Goal: Task Accomplishment & Management: Manage account settings

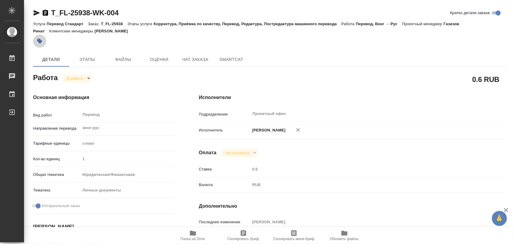
click at [40, 39] on icon "button" at bounding box center [40, 41] width 6 height 6
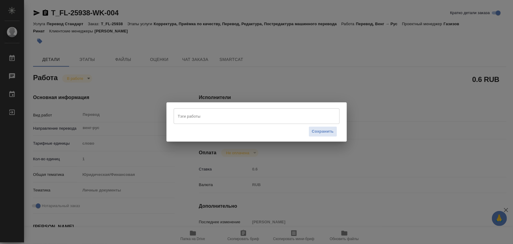
click at [209, 117] on input "Тэги работы" at bounding box center [250, 116] width 149 height 10
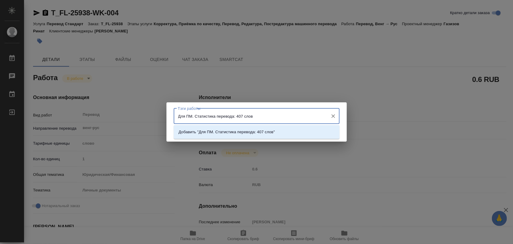
type input "Для ПМ. Статистика перевода: 407 слов."
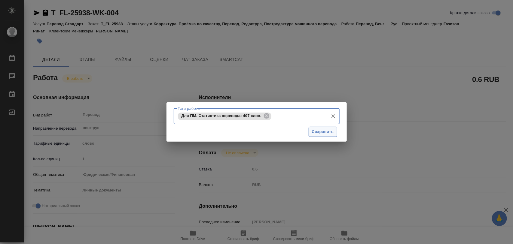
click at [327, 136] on button "Сохранить" at bounding box center [323, 132] width 29 height 11
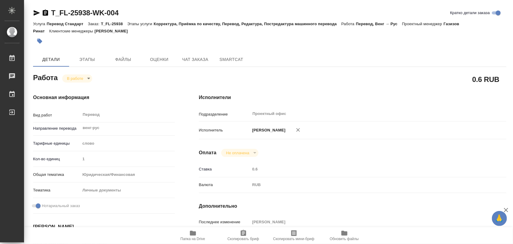
type input "inProgress"
type input "венг-рус"
type input "5a8b1489cc6b4906c91bfd90"
type input "1"
type input "yr-fn"
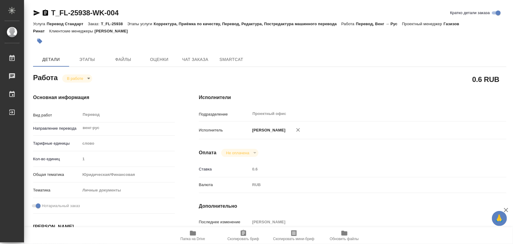
type input "5a8b8b956a9677013d343cfe"
checkbox input "true"
type input "08.09.2025 12:01"
type input "[DATE] 13:40"
type input "09.09.2025 15:00"
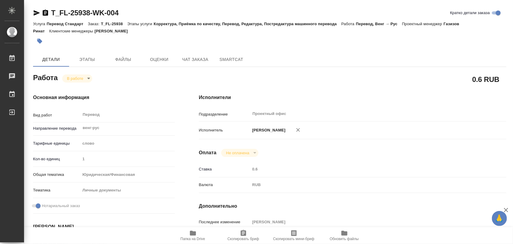
type input "09.09.2025 16:00"
type input "Проектный офис"
type input "notPayed"
type input "0.6"
type input "RUB"
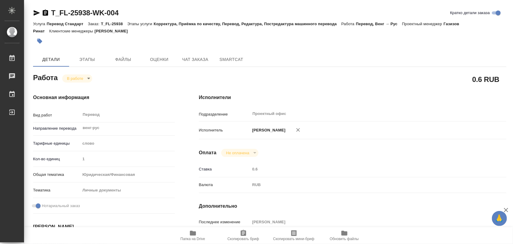
type input "Иглаков Максим"
type input "T_FL-25938"
type input "Перевод Стандарт"
type input "Корректура, Приёмка по качеству, Перевод, Редактура, Постредактура машинного пе…"
type input "Прохорова Анастасия"
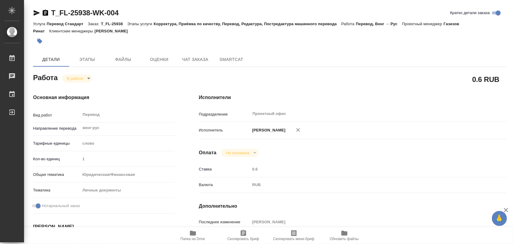
type input "Заборова Александра"
type input "/Clients/FL_T/Orders/T_FL-25938"
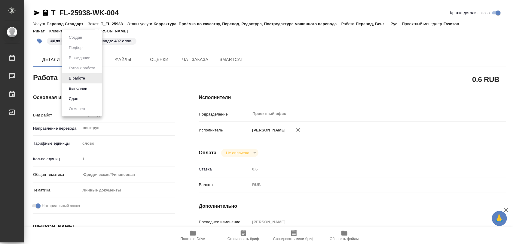
click at [87, 78] on body "🙏 .cls-1 fill:#fff; AWATERA Iglakov Maksim Работы 0 Чаты График Выйти T_FL-2593…" at bounding box center [256, 122] width 513 height 244
click at [84, 87] on button "Выполнен" at bounding box center [78, 88] width 22 height 7
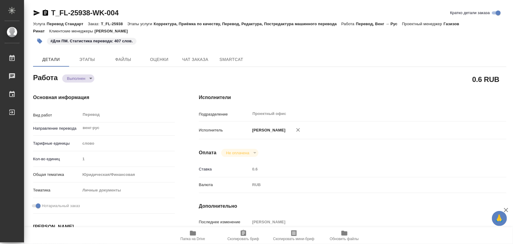
type textarea "x"
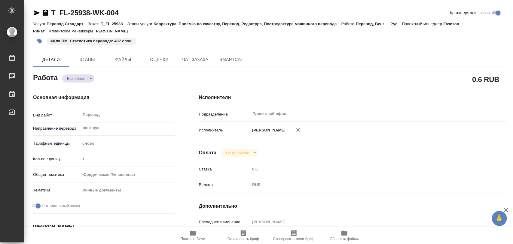
type textarea "x"
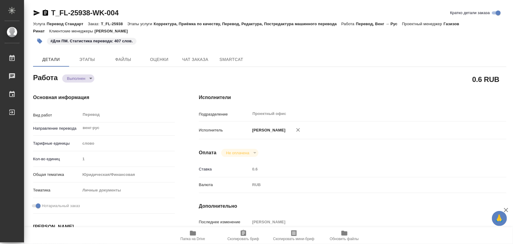
type textarea "x"
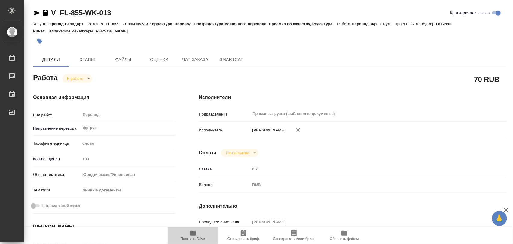
click at [194, 240] on span "Папка на Drive" at bounding box center [193, 239] width 25 height 4
click at [87, 78] on body "🙏 .cls-1 fill:#fff; AWATERA Iglakov Maksim Работы 0 Чаты График Выйти V_FL-855-…" at bounding box center [256, 122] width 513 height 244
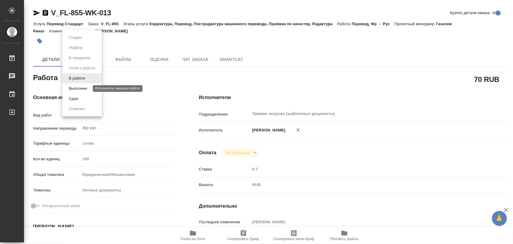
click at [79, 87] on button "Выполнен" at bounding box center [78, 88] width 22 height 7
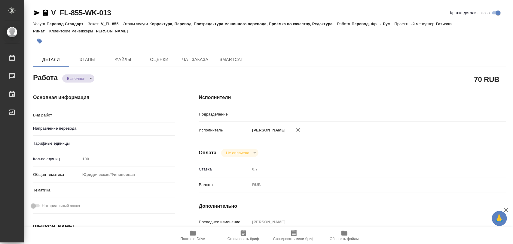
type textarea "x"
type input "фр-рус"
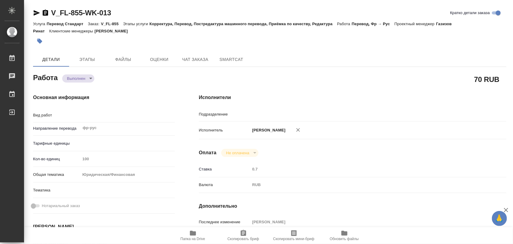
type textarea "Перевод"
type textarea "x"
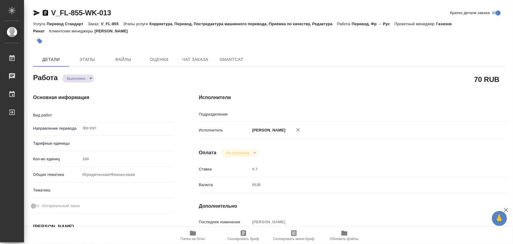
type textarea "x"
type input "Прямая загрузка (шаблонные документы)"
type textarea "x"
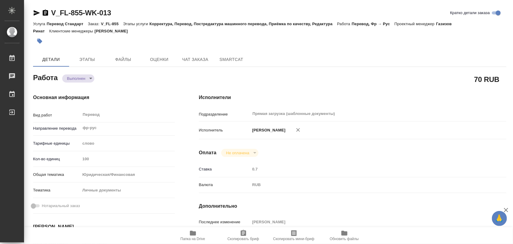
type textarea "x"
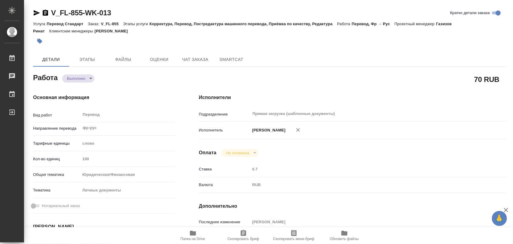
type textarea "x"
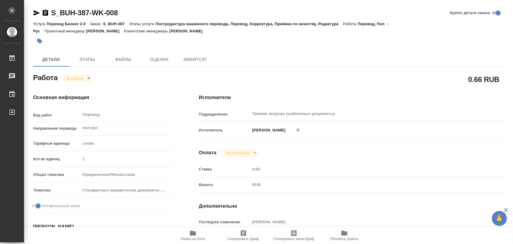
type textarea "x"
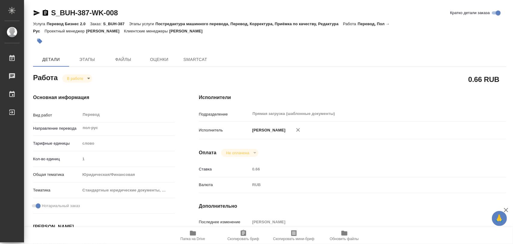
type textarea "x"
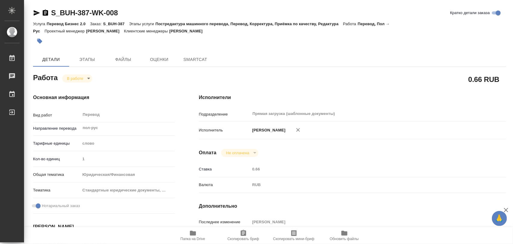
type textarea "x"
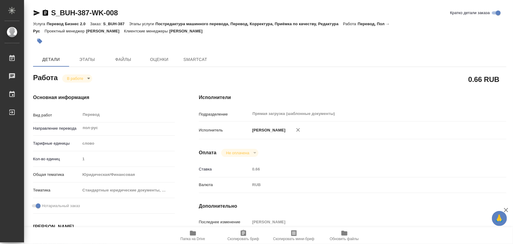
type textarea "x"
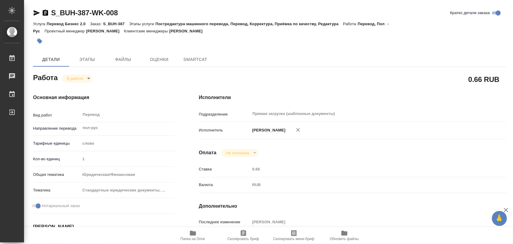
type textarea "x"
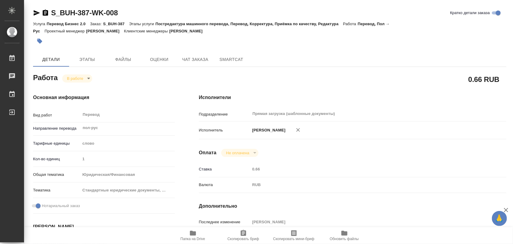
click at [201, 234] on span "Папка на Drive" at bounding box center [192, 235] width 43 height 11
type textarea "x"
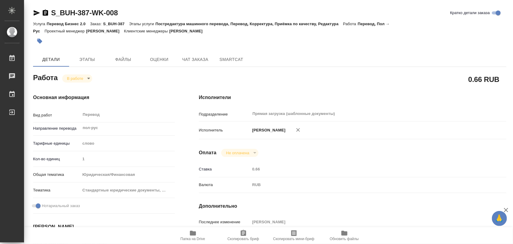
type textarea "x"
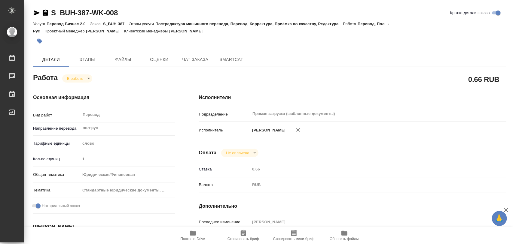
type textarea "x"
click at [35, 39] on button "button" at bounding box center [39, 41] width 13 height 13
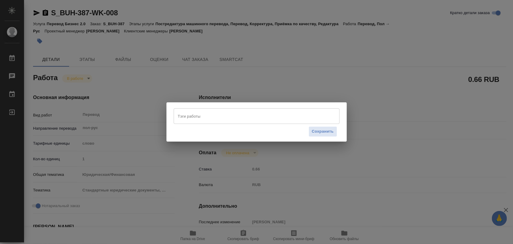
click at [254, 116] on input "Тэги работы" at bounding box center [250, 116] width 149 height 10
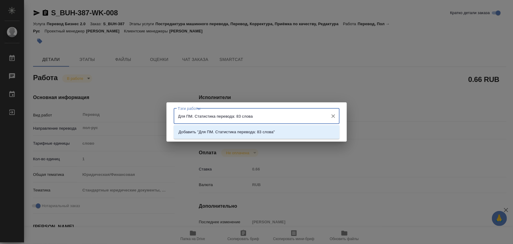
type input "Для ПМ. Статистика перевода: 83 слова."
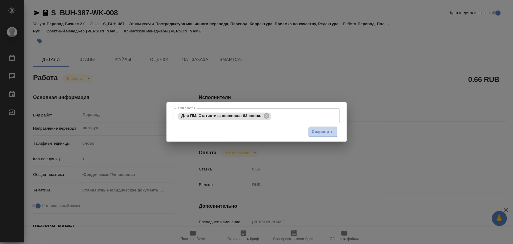
click at [328, 135] on span "Сохранить" at bounding box center [323, 132] width 22 height 7
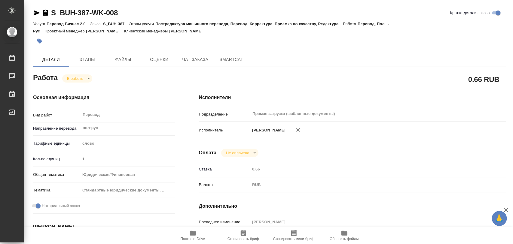
type input "inProgress"
type textarea "Перевод"
type textarea "x"
type input "пол-рус"
type input "5a8b1489cc6b4906c91bfd90"
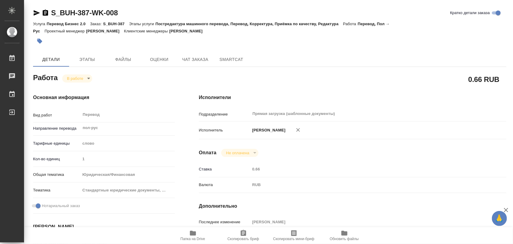
type input "1"
type input "yr-fn"
type input "5f647205b73bc97568ca66bf"
checkbox input "true"
type input "08.09.2025 15:56"
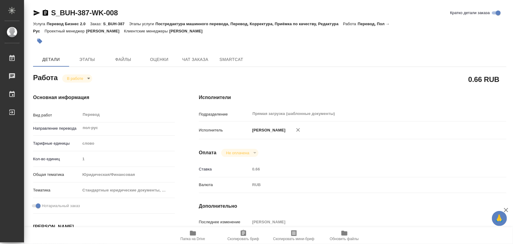
type input "08.09.2025 16:07"
type input "09.09.2025 15:00"
type input "Прямая загрузка (шаблонные документы)"
type input "notPayed"
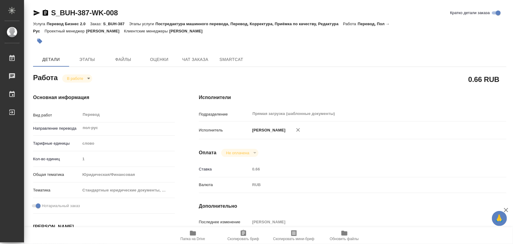
type input "0.66"
type input "RUB"
type input "Иглаков Максим"
type textarea "x"
type textarea "/Clients/Bausch Health /Orders/S_BUH-387/Translated/S_BUH-387-WK-008"
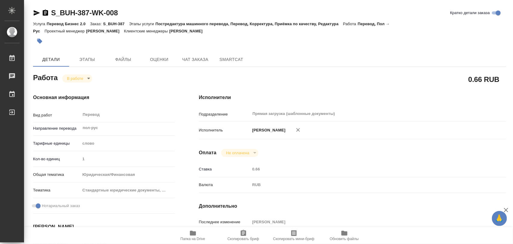
type textarea "x"
type input "S_BUH-387"
type input "Перевод Бизнес 2.0"
type input "Постредактура машинного перевода, Перевод, Корректура, Приёмка по качеству, Ред…"
type input "Никифорова Валерия"
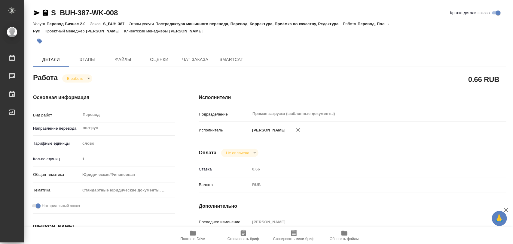
type input "/Clients/Bausch Health /Orders/S_BUH-387"
type textarea "x"
type textarea "англ-рус перевод печати и штампа под нзп"
type textarea "x"
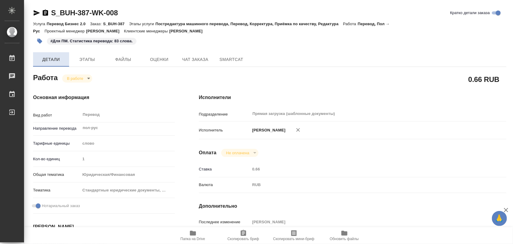
type textarea "x"
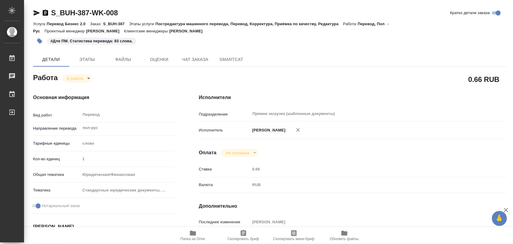
type textarea "x"
click at [87, 80] on body "🙏 .cls-1 fill:#fff; AWATERA Iglakov Maksim Работы 0 Чаты График Выйти S_BUH-387…" at bounding box center [256, 122] width 513 height 244
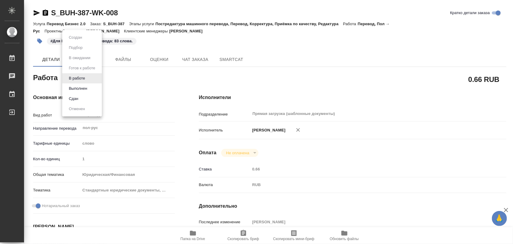
type textarea "x"
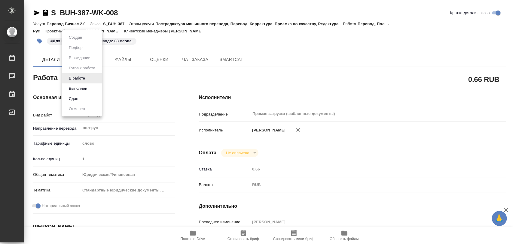
click at [86, 87] on button "Выполнен" at bounding box center [78, 88] width 22 height 7
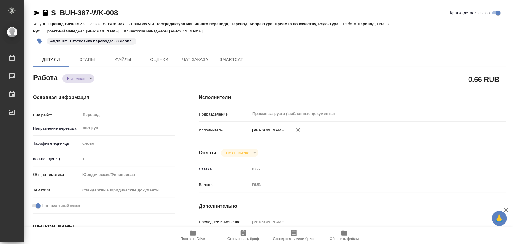
type textarea "x"
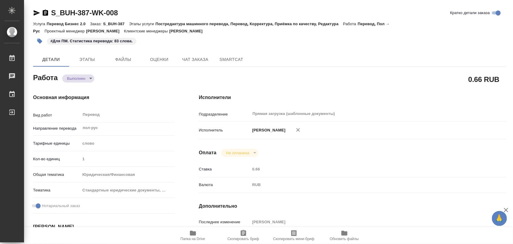
type textarea "x"
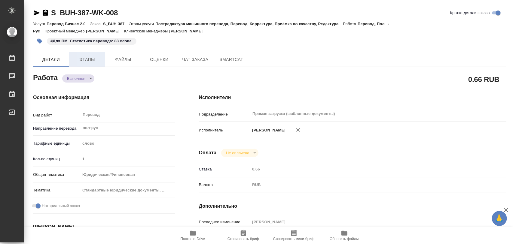
type textarea "x"
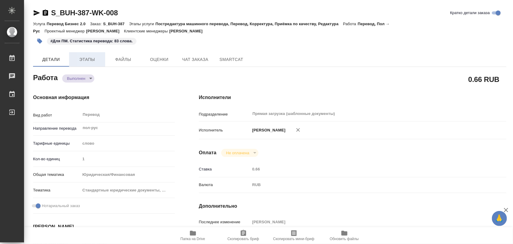
click at [91, 59] on span "Этапы" at bounding box center [87, 60] width 29 height 8
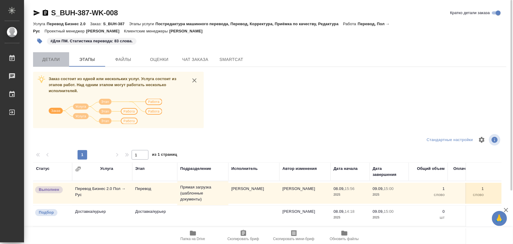
click at [52, 59] on span "Детали" at bounding box center [51, 60] width 29 height 8
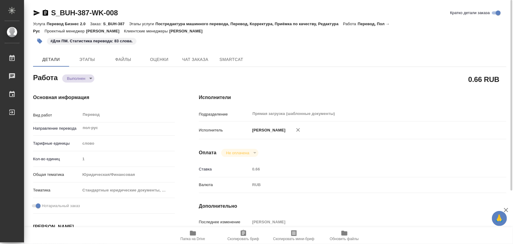
type textarea "x"
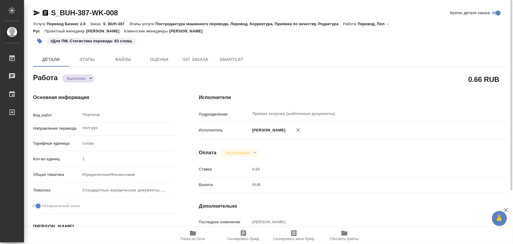
type textarea "x"
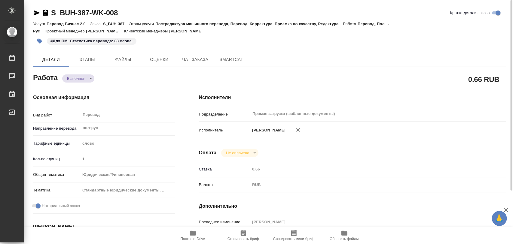
type textarea "x"
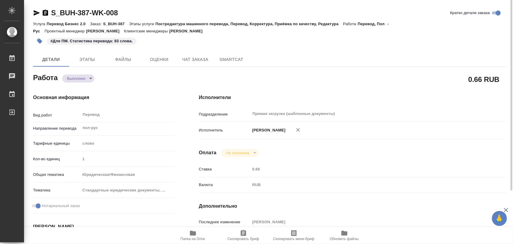
type textarea "x"
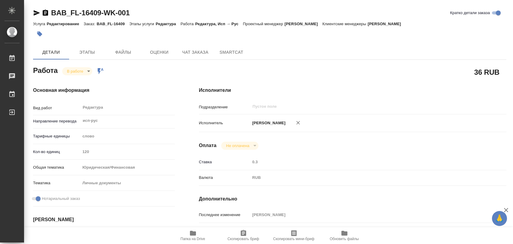
type textarea "x"
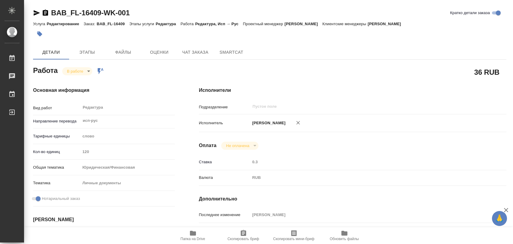
type textarea "x"
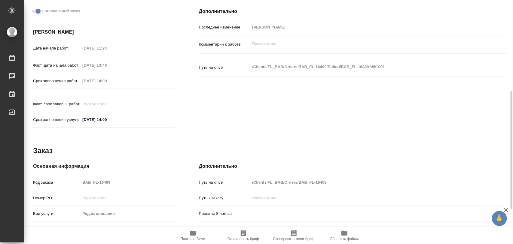
scroll to position [261, 0]
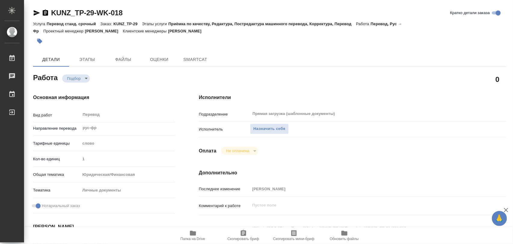
type textarea "x"
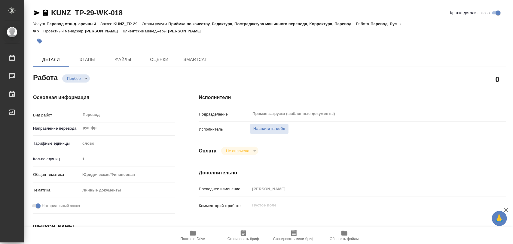
type textarea "x"
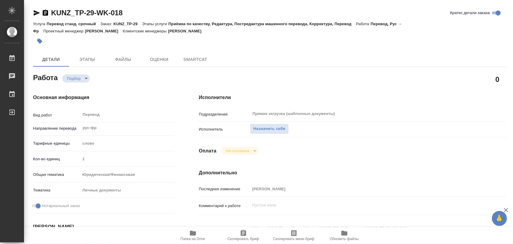
type textarea "x"
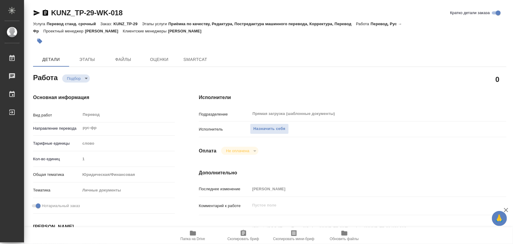
type textarea "x"
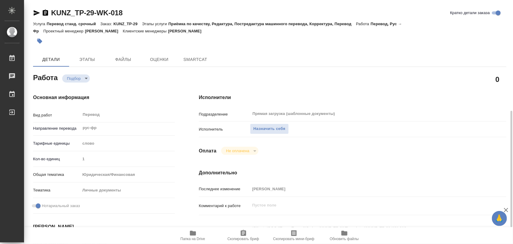
scroll to position [75, 0]
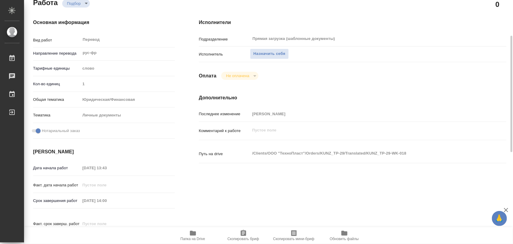
type textarea "x"
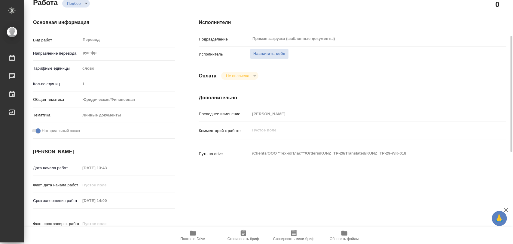
scroll to position [150, 0]
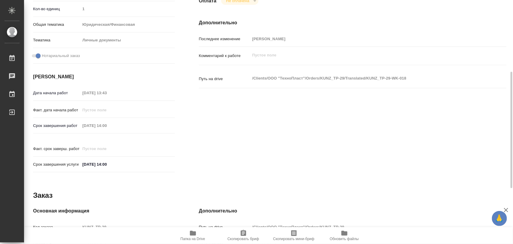
type textarea "x"
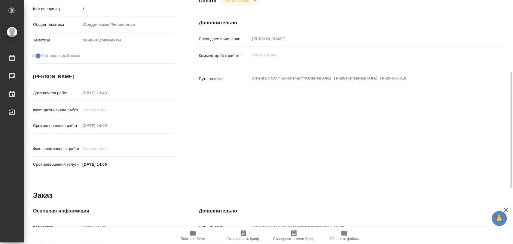
type textarea "x"
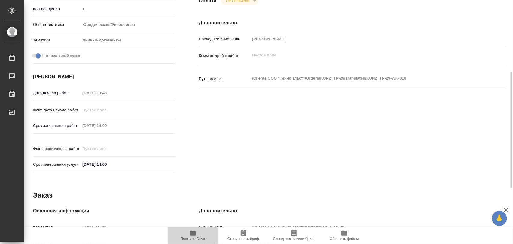
click at [196, 235] on span "Папка на Drive" at bounding box center [192, 235] width 43 height 11
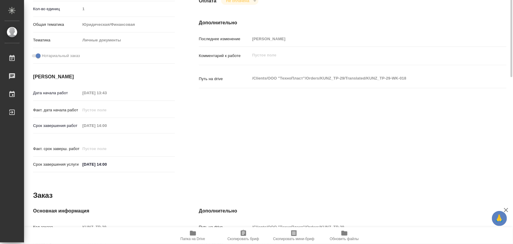
scroll to position [0, 0]
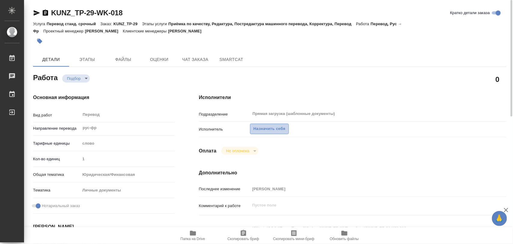
click at [268, 128] on span "Назначить себя" at bounding box center [269, 129] width 32 height 7
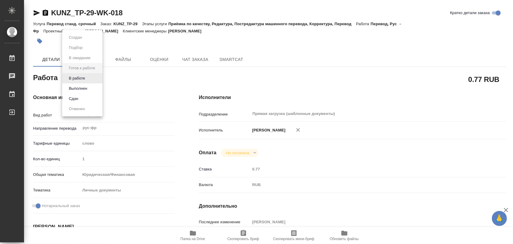
click at [99, 78] on body "🙏 .cls-1 fill:#fff; AWATERA Iglakov Maksim Работы 0 Чаты График Выйти KUNZ_TP-2…" at bounding box center [256, 122] width 513 height 244
click at [85, 76] on button "В работе" at bounding box center [77, 78] width 20 height 7
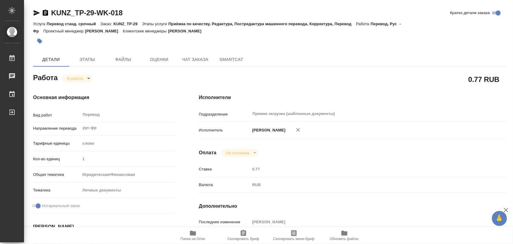
type textarea "x"
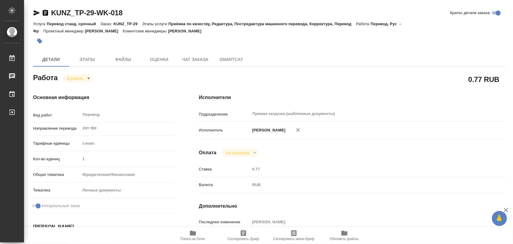
type textarea "x"
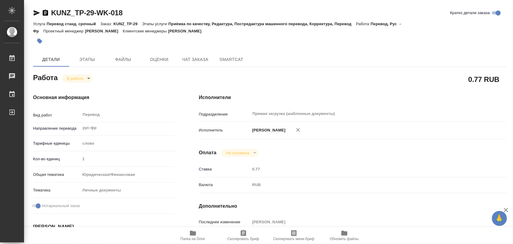
type textarea "x"
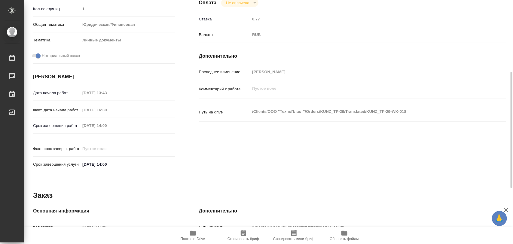
scroll to position [268, 0]
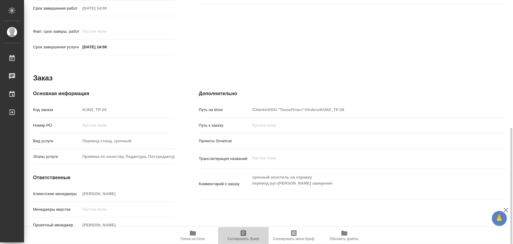
drag, startPoint x: 241, startPoint y: 235, endPoint x: 261, endPoint y: 166, distance: 71.9
click at [241, 235] on icon "button" at bounding box center [243, 233] width 5 height 6
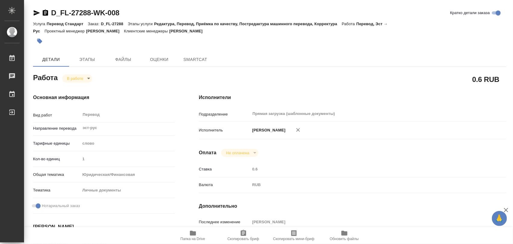
type textarea "x"
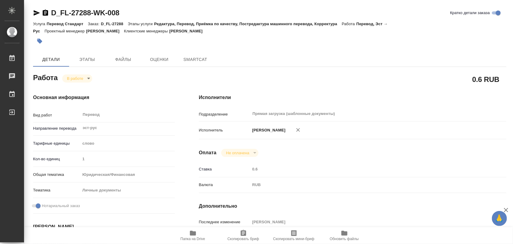
type textarea "x"
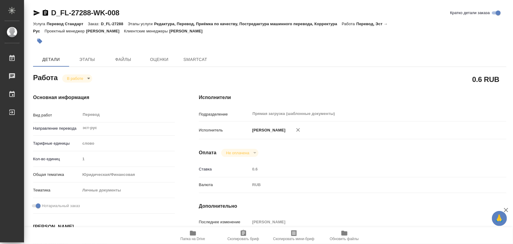
type textarea "x"
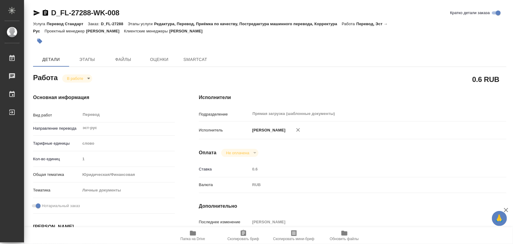
type textarea "x"
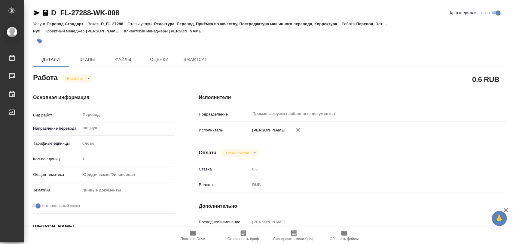
type textarea "x"
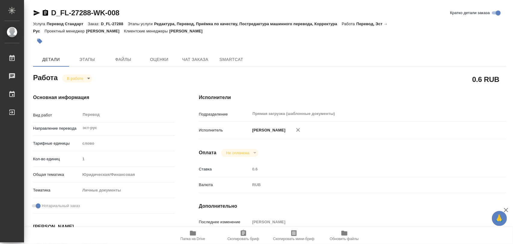
type textarea "x"
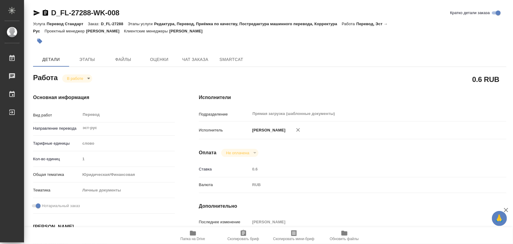
type textarea "x"
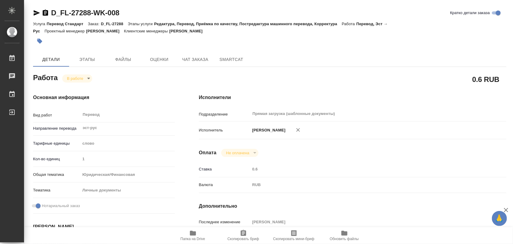
click at [193, 232] on icon "button" at bounding box center [193, 233] width 6 height 5
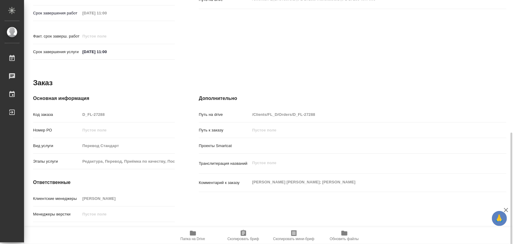
scroll to position [268, 0]
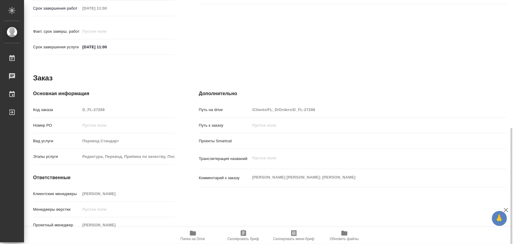
click at [129, 189] on div "Клиентские менеджеры Булахова Елена" at bounding box center [104, 194] width 142 height 11
click at [246, 233] on icon "button" at bounding box center [243, 233] width 5 height 6
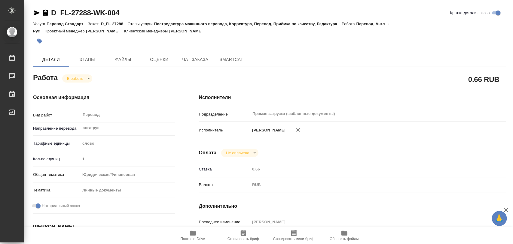
click at [244, 235] on icon "button" at bounding box center [243, 233] width 5 height 6
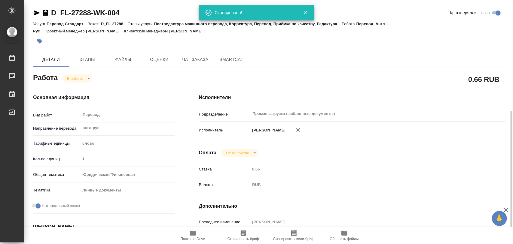
scroll to position [150, 0]
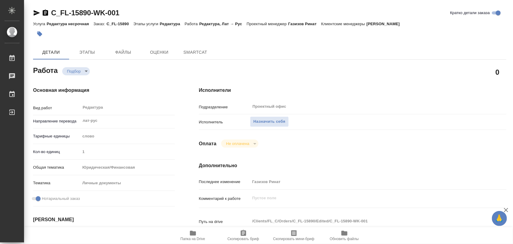
type textarea "x"
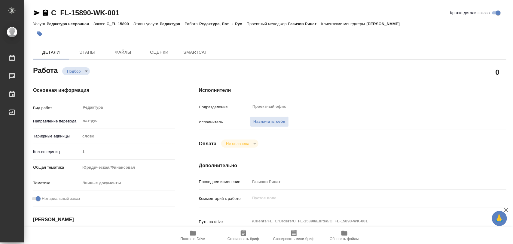
type textarea "x"
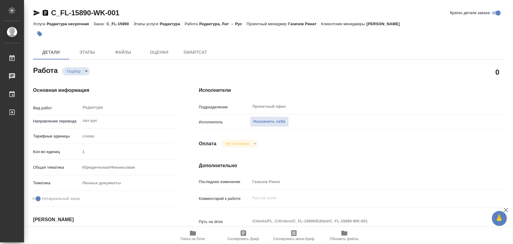
type textarea "x"
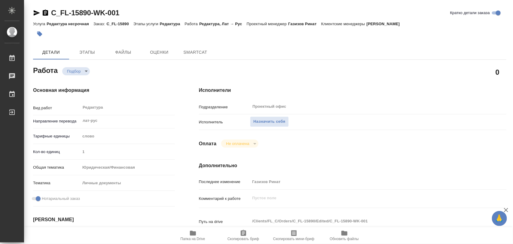
type textarea "x"
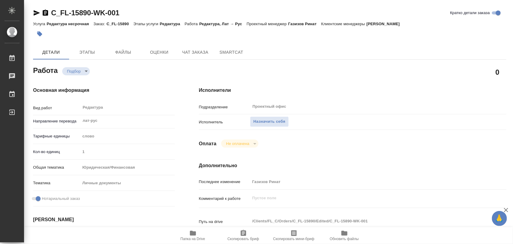
scroll to position [113, 0]
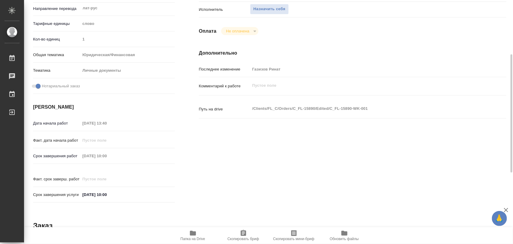
type textarea "x"
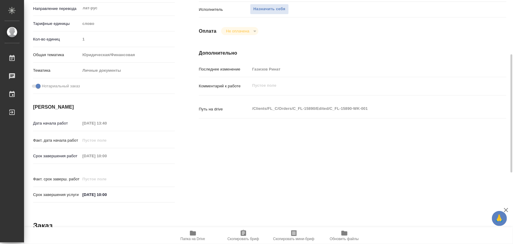
type textarea "x"
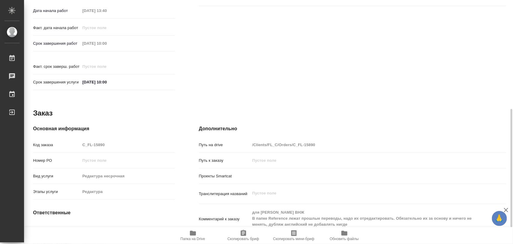
scroll to position [261, 0]
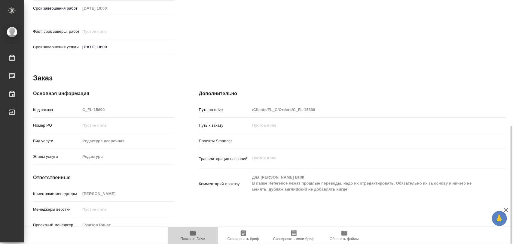
click at [196, 235] on span "Папка на Drive" at bounding box center [192, 235] width 43 height 11
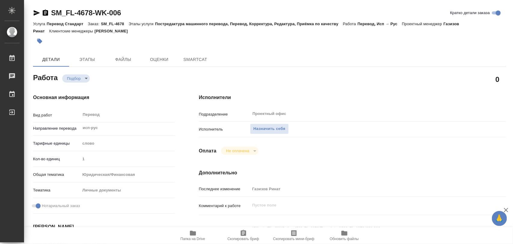
type textarea "x"
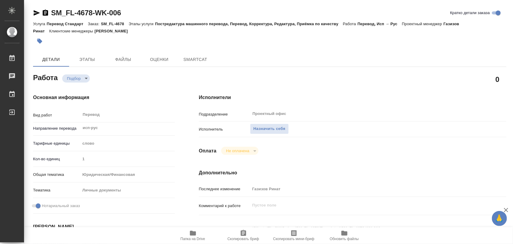
type textarea "x"
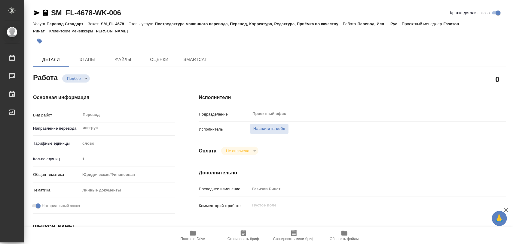
type textarea "x"
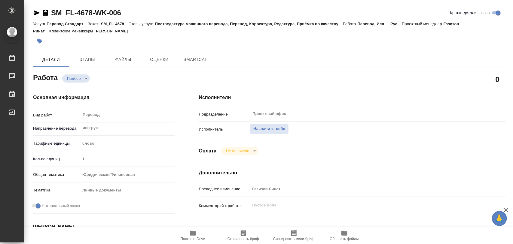
type textarea "x"
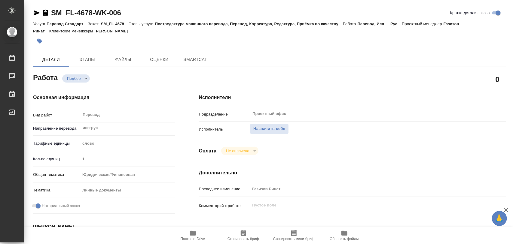
type textarea "x"
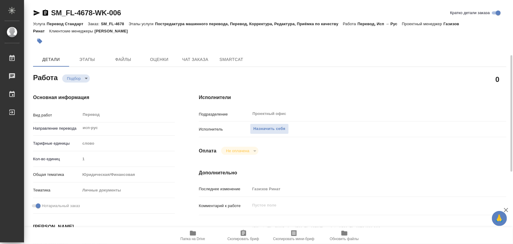
scroll to position [75, 0]
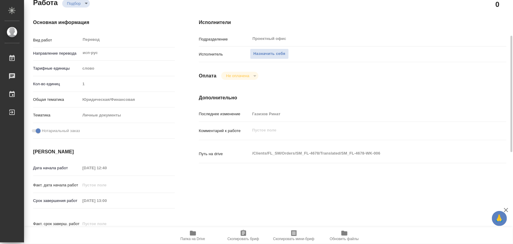
type textarea "x"
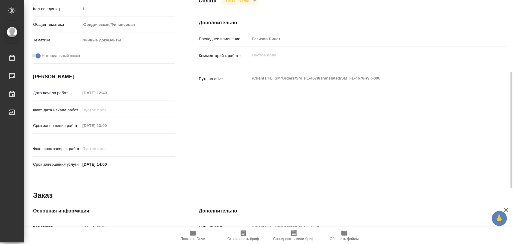
scroll to position [263, 0]
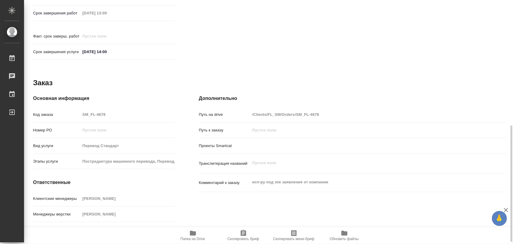
type textarea "x"
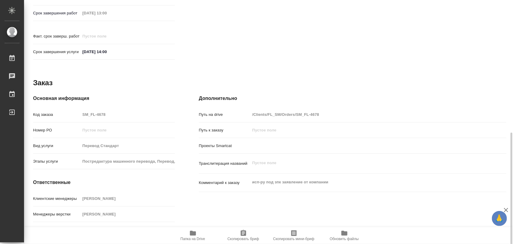
scroll to position [268, 0]
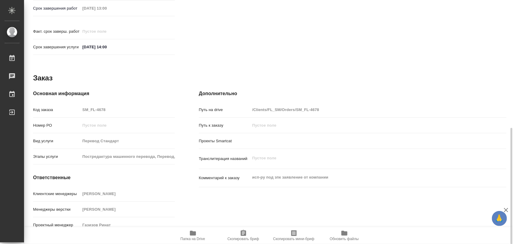
click at [192, 231] on icon "button" at bounding box center [192, 233] width 7 height 7
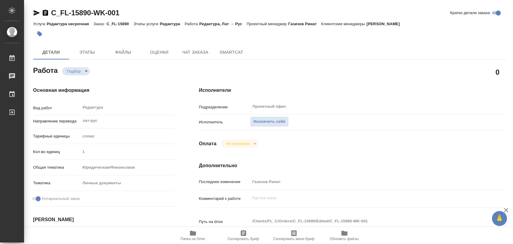
type textarea "x"
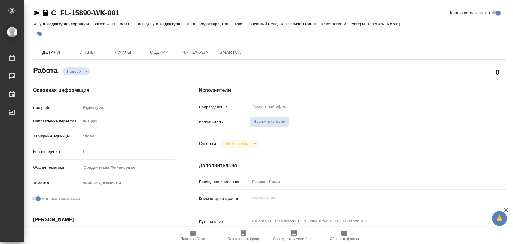
type textarea "x"
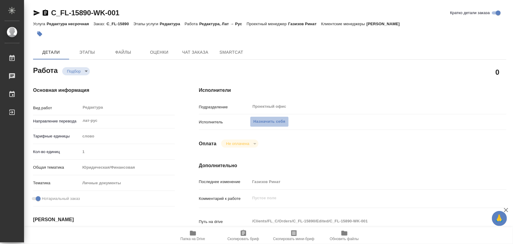
drag, startPoint x: 263, startPoint y: 121, endPoint x: 235, endPoint y: 98, distance: 35.9
click at [263, 121] on span "Назначить себя" at bounding box center [269, 121] width 32 height 7
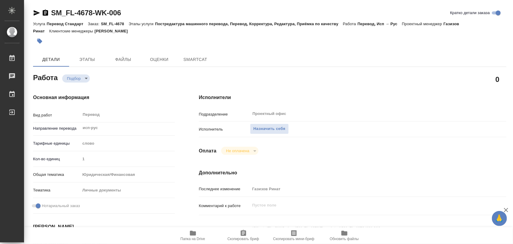
type textarea "x"
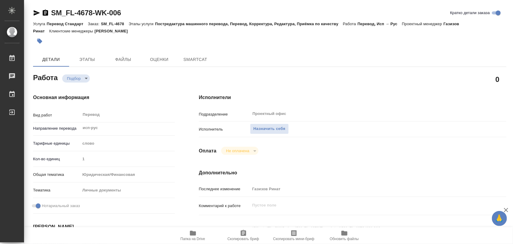
type textarea "x"
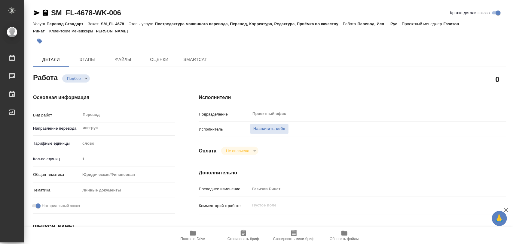
type textarea "x"
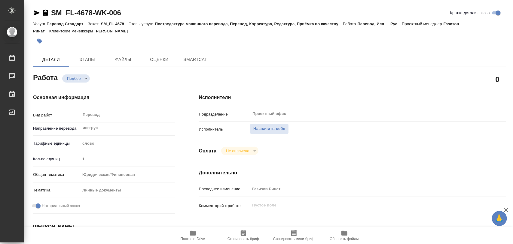
type textarea "x"
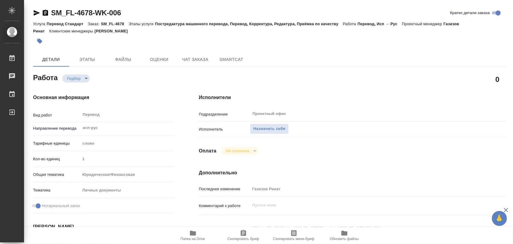
scroll to position [75, 0]
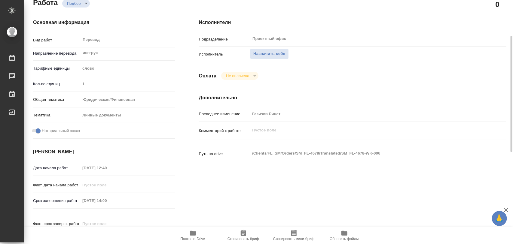
type textarea "x"
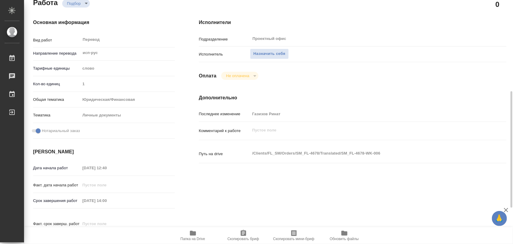
scroll to position [113, 0]
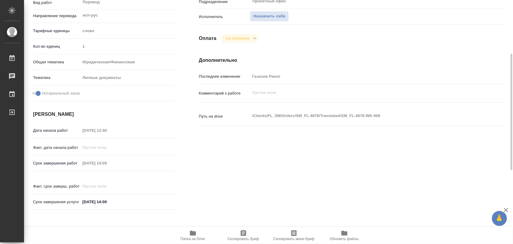
type textarea "x"
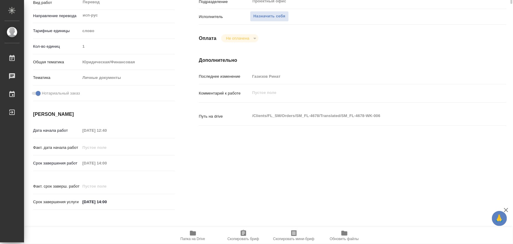
scroll to position [0, 0]
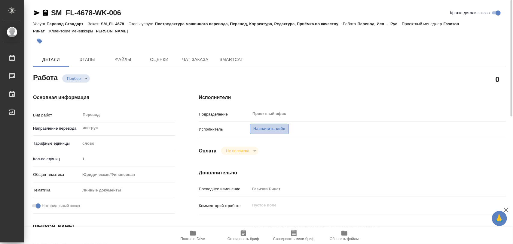
click at [275, 125] on button "Назначить себя" at bounding box center [269, 129] width 38 height 11
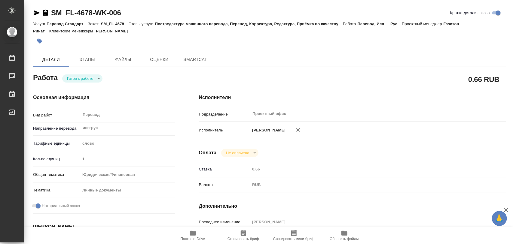
type textarea "x"
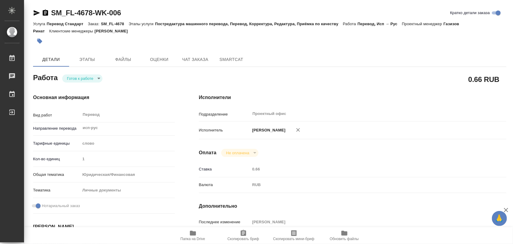
type textarea "x"
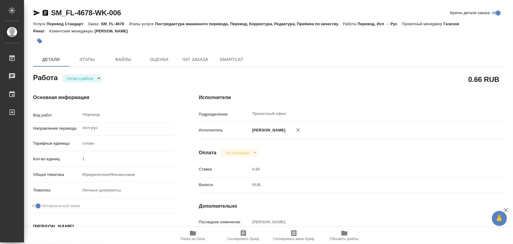
type textarea "x"
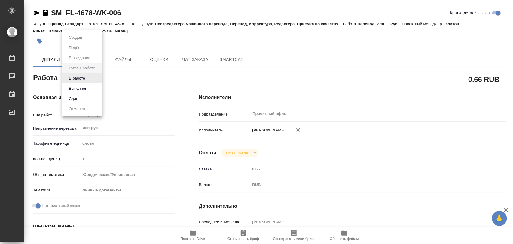
click at [98, 79] on body "🙏 .cls-1 fill:#fff; AWATERA Iglakov Maksim Работы 0 Чаты График Выйти SM_FL-467…" at bounding box center [256, 122] width 513 height 244
click at [88, 77] on li "В работе" at bounding box center [82, 78] width 40 height 10
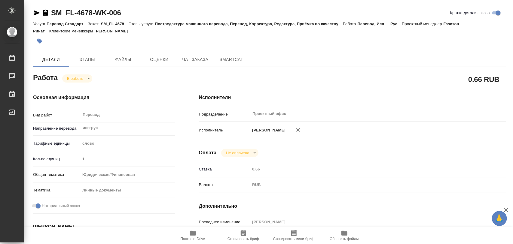
type textarea "x"
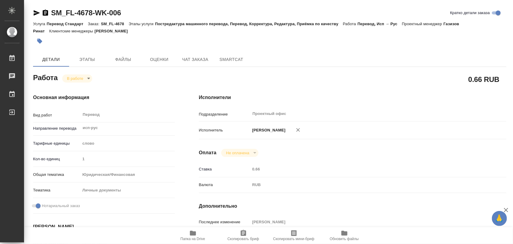
type textarea "x"
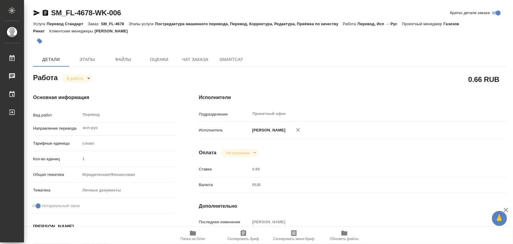
type textarea "x"
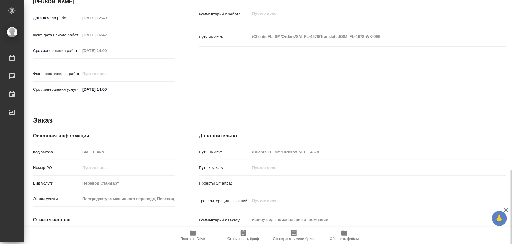
scroll to position [268, 0]
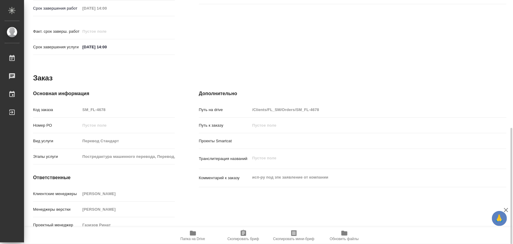
click at [244, 233] on icon "button" at bounding box center [243, 233] width 5 height 6
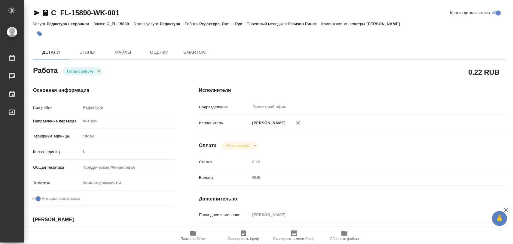
type textarea "x"
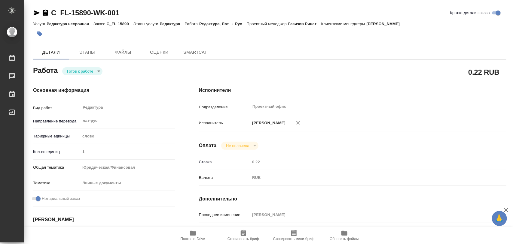
type textarea "x"
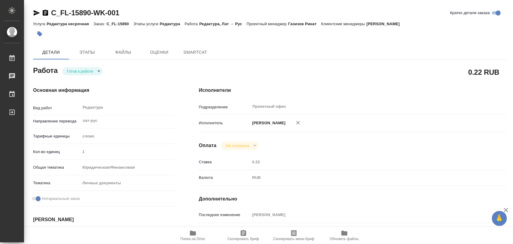
type textarea "x"
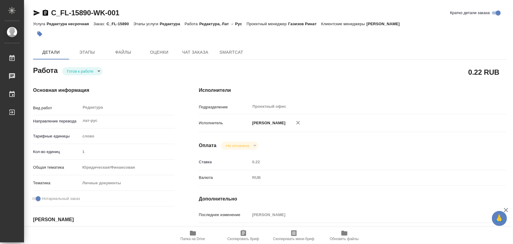
type textarea "x"
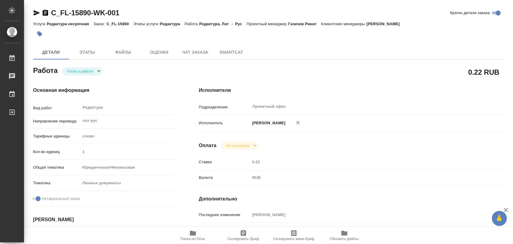
type textarea "x"
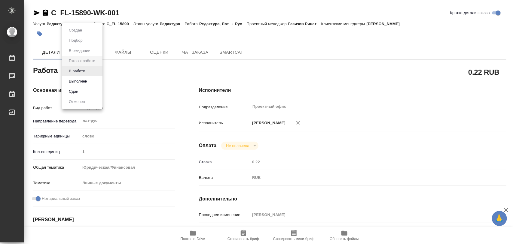
click at [98, 73] on body "🙏 .cls-1 fill:#fff; AWATERA Iglakov Maksim Работы 0 Чаты График Выйти C_FL-1589…" at bounding box center [256, 122] width 513 height 244
click at [86, 69] on button "В работе" at bounding box center [77, 71] width 20 height 7
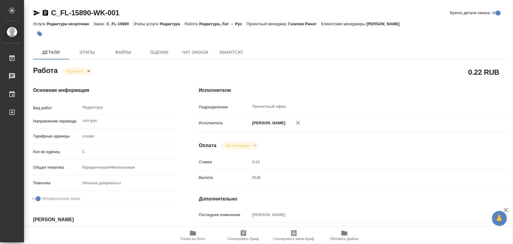
type textarea "x"
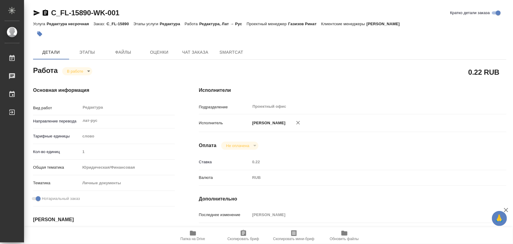
type textarea "x"
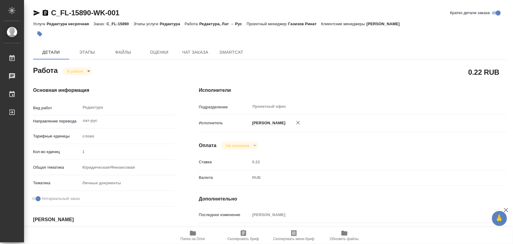
type textarea "x"
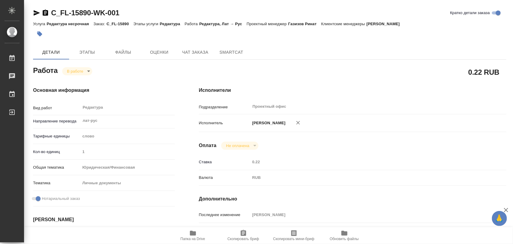
type textarea "x"
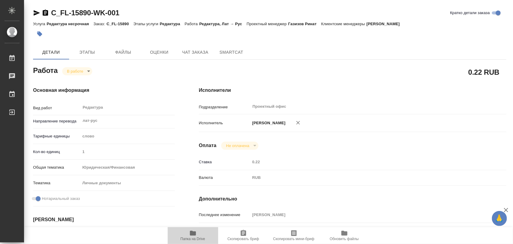
click at [192, 234] on icon "button" at bounding box center [193, 233] width 6 height 5
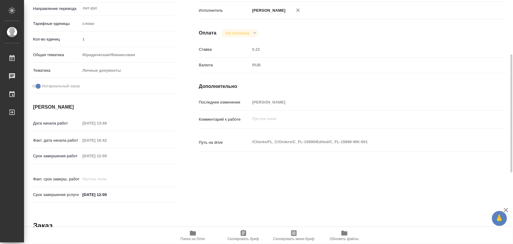
scroll to position [261, 0]
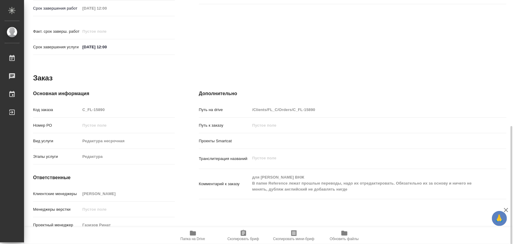
click at [244, 237] on icon "button" at bounding box center [243, 233] width 7 height 7
